Goal: Task Accomplishment & Management: Manage account settings

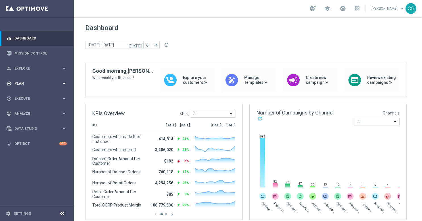
click at [31, 80] on div "gps_fixed Plan keyboard_arrow_right" at bounding box center [36, 83] width 73 height 15
click at [24, 110] on span "Templates" at bounding box center [35, 111] width 41 height 3
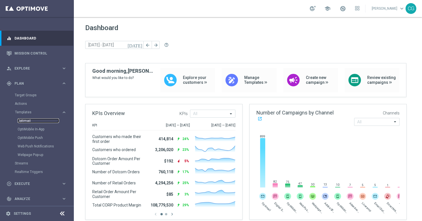
click at [22, 120] on link "Optimail" at bounding box center [38, 120] width 41 height 5
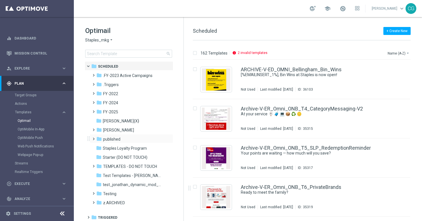
click at [93, 137] on span at bounding box center [92, 136] width 3 height 2
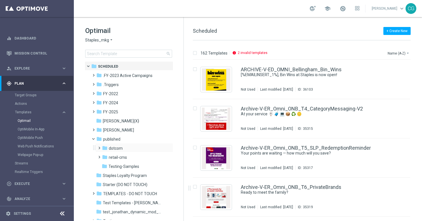
click at [99, 146] on span at bounding box center [98, 145] width 3 height 2
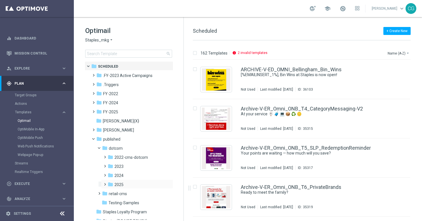
click at [105, 183] on span at bounding box center [103, 181] width 3 height 2
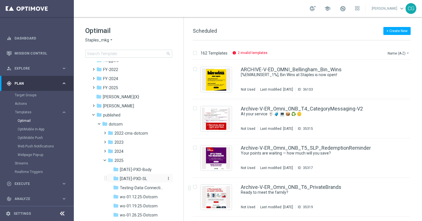
scroll to position [24, 0]
click at [168, 161] on icon "more_vert" at bounding box center [168, 160] width 5 height 5
click at [188, 138] on span "New Folder" at bounding box center [190, 137] width 17 height 5
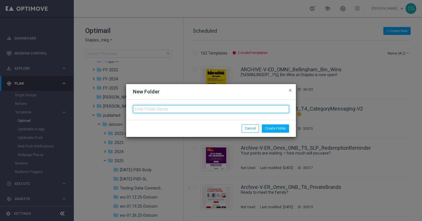
click at [167, 109] on input "text" at bounding box center [211, 109] width 156 height 8
type input "wo-9.21.25-Omni-DOP"
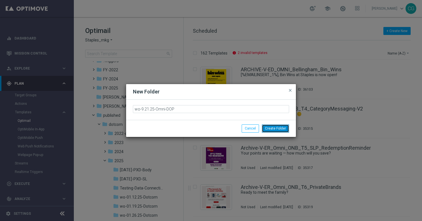
click at [275, 128] on button "Create Folder" at bounding box center [275, 128] width 27 height 8
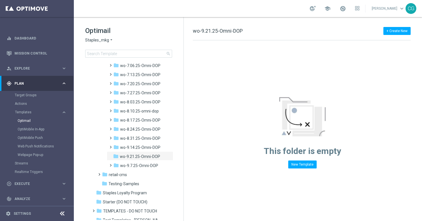
scroll to position [592, 0]
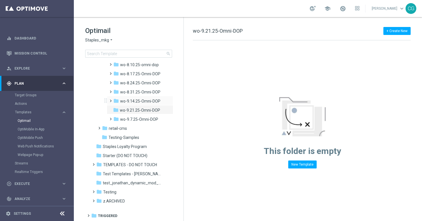
click at [110, 99] on span at bounding box center [109, 98] width 3 height 2
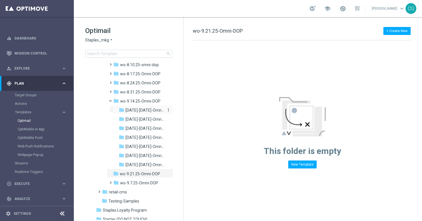
click at [132, 112] on span "[DATE]-[DATE]-Omni-DOP_{X}" at bounding box center [144, 110] width 39 height 5
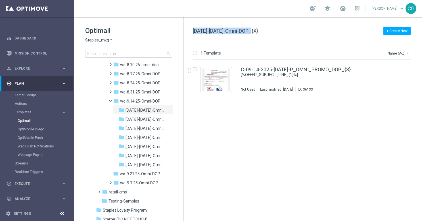
drag, startPoint x: 252, startPoint y: 29, endPoint x: 193, endPoint y: 31, distance: 58.2
click at [193, 31] on span "[DATE]-[DATE]-Omni-DOP_{X}" at bounding box center [225, 31] width 65 height 6
copy span "[DATE]-[DATE]-Omni-DOP"
click at [112, 100] on span at bounding box center [113, 99] width 2 height 3
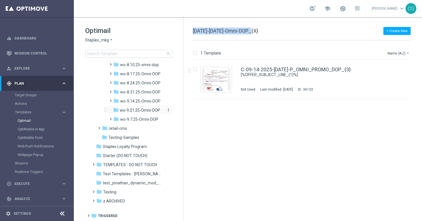
click at [167, 110] on icon "more_vert" at bounding box center [168, 110] width 5 height 5
click at [185, 109] on span "New Folder" at bounding box center [190, 111] width 17 height 5
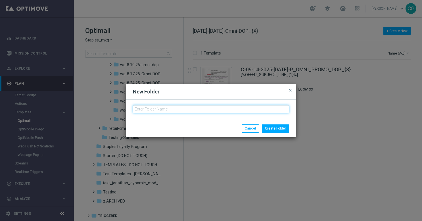
click at [228, 107] on input "text" at bounding box center [211, 109] width 156 height 8
paste input "[DATE]-[DATE]-Omni-DOP"
click at [142, 108] on input "[DATE]-[DATE]-Omni-DOP" at bounding box center [211, 109] width 156 height 8
type input "[DATE]-[DATE]-Omni-DOP"
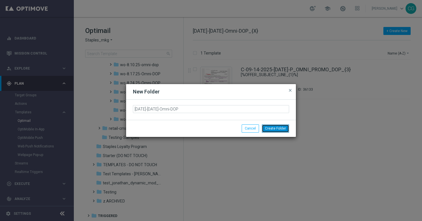
click at [270, 128] on button "Create Folder" at bounding box center [275, 128] width 27 height 8
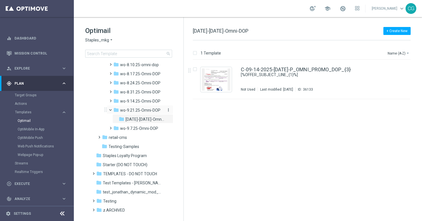
click at [165, 110] on button "more_vert" at bounding box center [168, 109] width 6 height 5
click at [185, 109] on span "New Folder" at bounding box center [190, 111] width 17 height 5
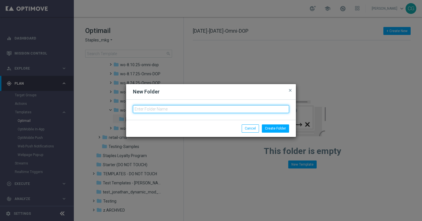
click at [212, 106] on input "text" at bounding box center [211, 109] width 156 height 8
paste input "[DATE]-[DATE]-Omni-DOP"
click at [142, 110] on input "[DATE]-[DATE]-Omni-DOP" at bounding box center [211, 109] width 156 height 8
click at [155, 109] on input "[DATE]-[DATE]-Omni-DOP" at bounding box center [211, 109] width 156 height 8
drag, startPoint x: 185, startPoint y: 108, endPoint x: 123, endPoint y: 111, distance: 61.9
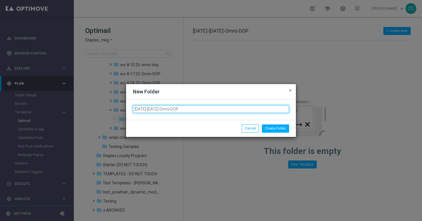
click at [123, 111] on modal-container "New Folder close [DATE]-[DATE]-Omni-DOP Create Folder Cancel" at bounding box center [211, 110] width 422 height 221
type input "[DATE]-[DATE]-Omni-DOP"
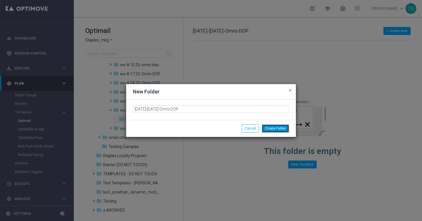
click at [271, 127] on button "Create Folder" at bounding box center [275, 128] width 27 height 8
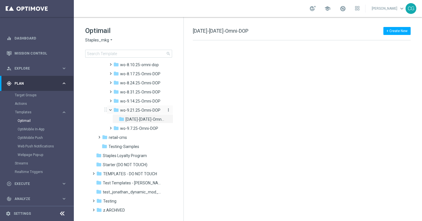
click at [167, 110] on icon "more_vert" at bounding box center [168, 110] width 5 height 5
click at [183, 110] on span "New Folder" at bounding box center [190, 111] width 17 height 5
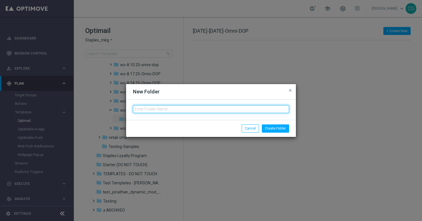
click at [200, 110] on input "text" at bounding box center [211, 109] width 156 height 8
paste input "[DATE]-[DATE]-Omni-DOP"
click at [141, 109] on input "[DATE]-[DATE]-Omni-DOP" at bounding box center [211, 109] width 156 height 8
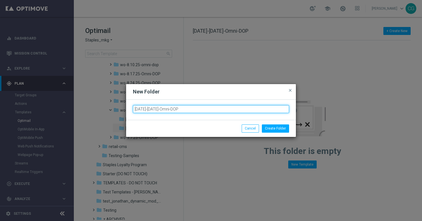
click at [156, 110] on input "[DATE]-[DATE]-Omni-DOP" at bounding box center [211, 109] width 156 height 8
type input "[DATE]-[DATE]-Omni-DOP"
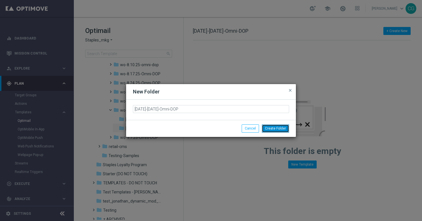
click at [284, 130] on button "Create Folder" at bounding box center [275, 128] width 27 height 8
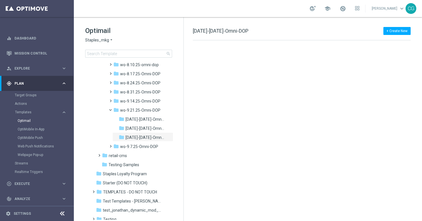
click at [0, 0] on icon "more_vert" at bounding box center [0, 0] width 0 height 0
click at [183, 109] on span "New Folder" at bounding box center [190, 111] width 17 height 5
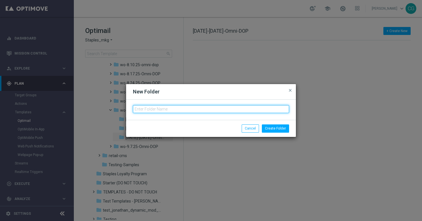
click at [209, 109] on input "text" at bounding box center [211, 109] width 156 height 8
paste input "[DATE]-[DATE]-Omni-DOP"
click at [141, 110] on input "[DATE]-[DATE]-Omni-DOP" at bounding box center [211, 109] width 156 height 8
click at [157, 110] on input "[DATE]-[DATE]-Omni-DOP" at bounding box center [211, 109] width 156 height 8
type input "[DATE]-[DATE]-Omni-DOP"
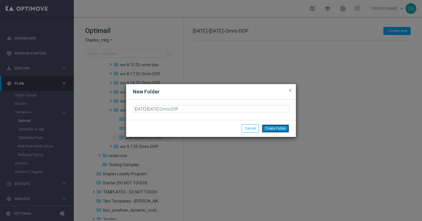
click at [283, 128] on button "Create Folder" at bounding box center [275, 128] width 27 height 8
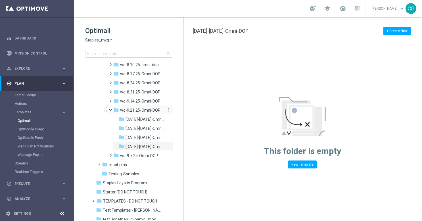
click at [166, 110] on icon "more_vert" at bounding box center [168, 110] width 5 height 5
click at [186, 111] on span "New Folder" at bounding box center [190, 111] width 17 height 5
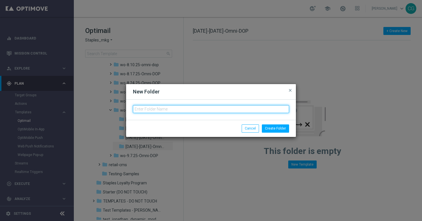
click at [219, 107] on input "text" at bounding box center [211, 109] width 156 height 8
paste input "[DATE]-[DATE]-Omni-DOP"
click at [141, 108] on input "[DATE]-[DATE]-Omni-DOP" at bounding box center [211, 109] width 156 height 8
click at [157, 110] on input "[DATE]-[DATE]-Omni-DOP" at bounding box center [211, 109] width 156 height 8
type input "[DATE]-[DATE]-Omni-DOP"
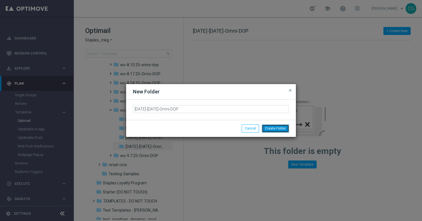
click at [278, 128] on button "Create Folder" at bounding box center [275, 128] width 27 height 8
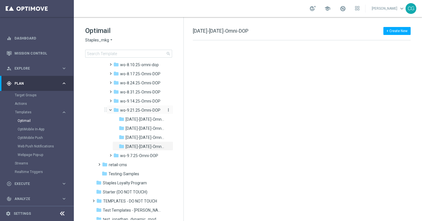
click at [167, 110] on icon "more_vert" at bounding box center [168, 110] width 5 height 5
click at [180, 111] on icon "create_new_folder" at bounding box center [177, 111] width 9 height 5
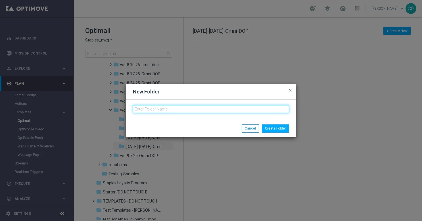
click at [197, 111] on input "text" at bounding box center [211, 109] width 156 height 8
paste input "[DATE]-[DATE]-Omni-DOP"
click at [141, 108] on input "[DATE]-[DATE]-Omni-DOP" at bounding box center [211, 109] width 156 height 8
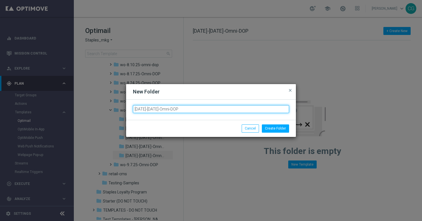
click at [157, 109] on input "[DATE]-[DATE]-Omni-DOP" at bounding box center [211, 109] width 156 height 8
type input "[DATE]-[DATE]-Omni-DOP"
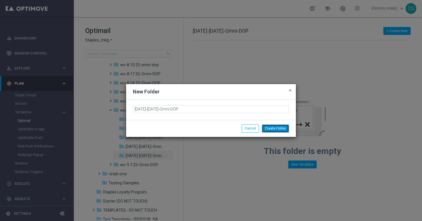
click at [285, 129] on button "Create Folder" at bounding box center [275, 128] width 27 height 8
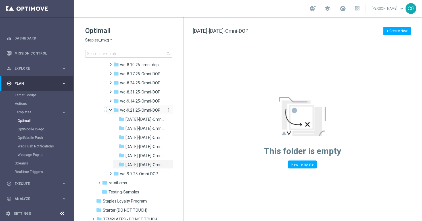
click at [168, 110] on icon "more_vert" at bounding box center [168, 110] width 5 height 5
click at [190, 110] on span "New Folder" at bounding box center [190, 111] width 17 height 5
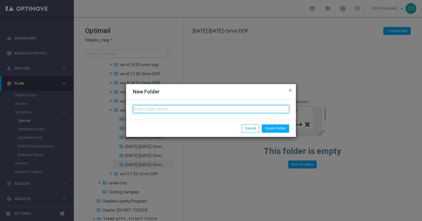
click at [208, 108] on input "text" at bounding box center [211, 109] width 156 height 8
paste input "[DATE]-[DATE]-Omni-DOP"
click at [141, 109] on input "[DATE]-[DATE]-Omni-DOP" at bounding box center [211, 109] width 156 height 8
click at [156, 109] on input "[DATE]-[DATE]-Omni-DOP" at bounding box center [211, 109] width 156 height 8
type input "[DATE]-[DATE]-Omni-DOP"
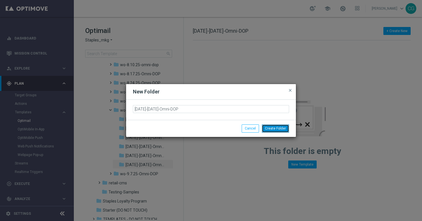
click at [275, 124] on button "Create Folder" at bounding box center [275, 128] width 27 height 8
